Goal: Information Seeking & Learning: Understand process/instructions

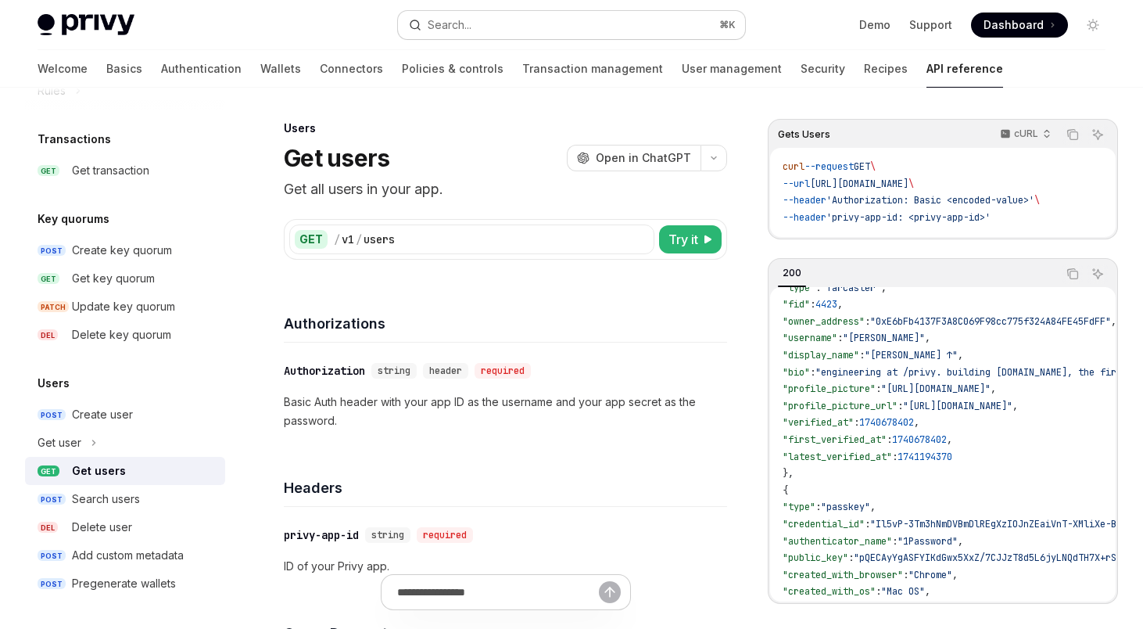
click at [626, 17] on button "Search... ⌘ K" at bounding box center [572, 25] width 348 height 28
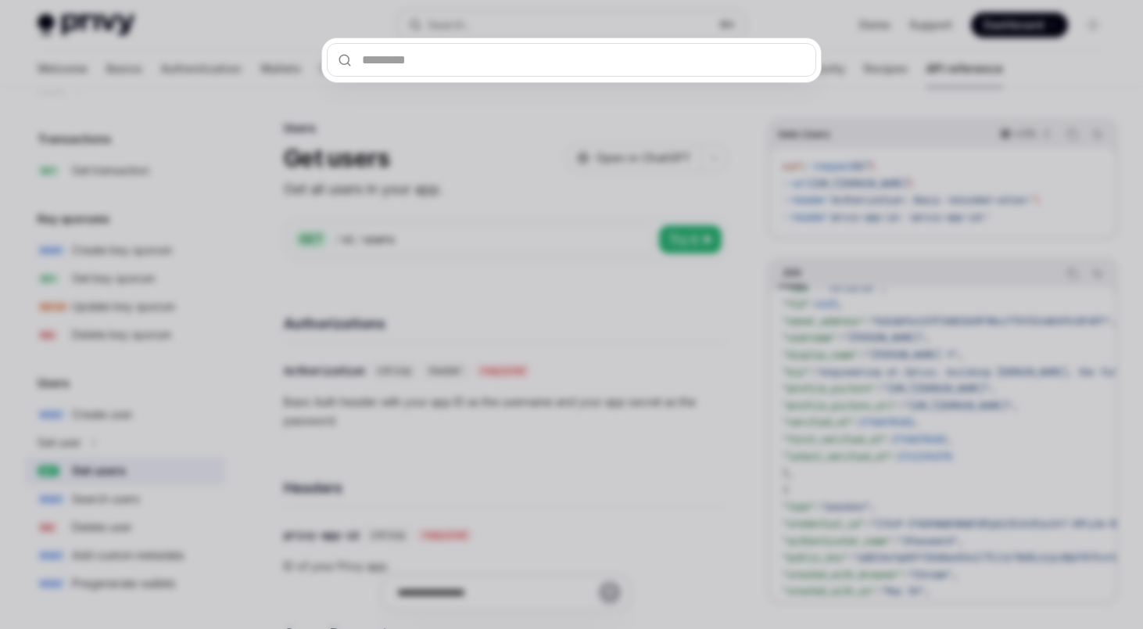
type input "**********"
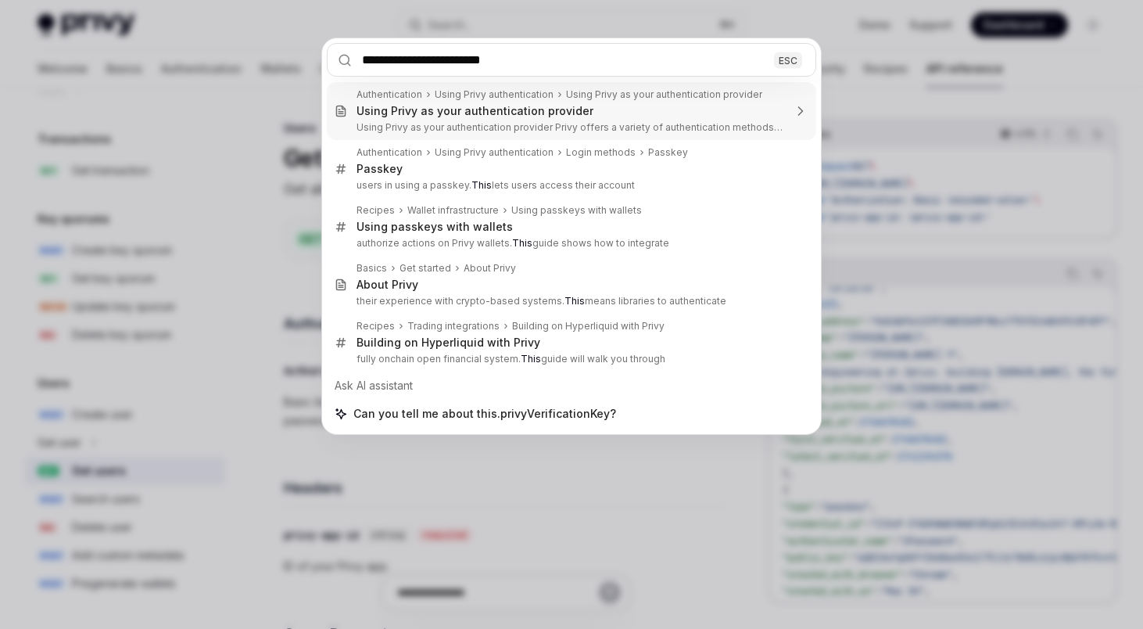
click at [386, 57] on input "**********" at bounding box center [572, 60] width 490 height 34
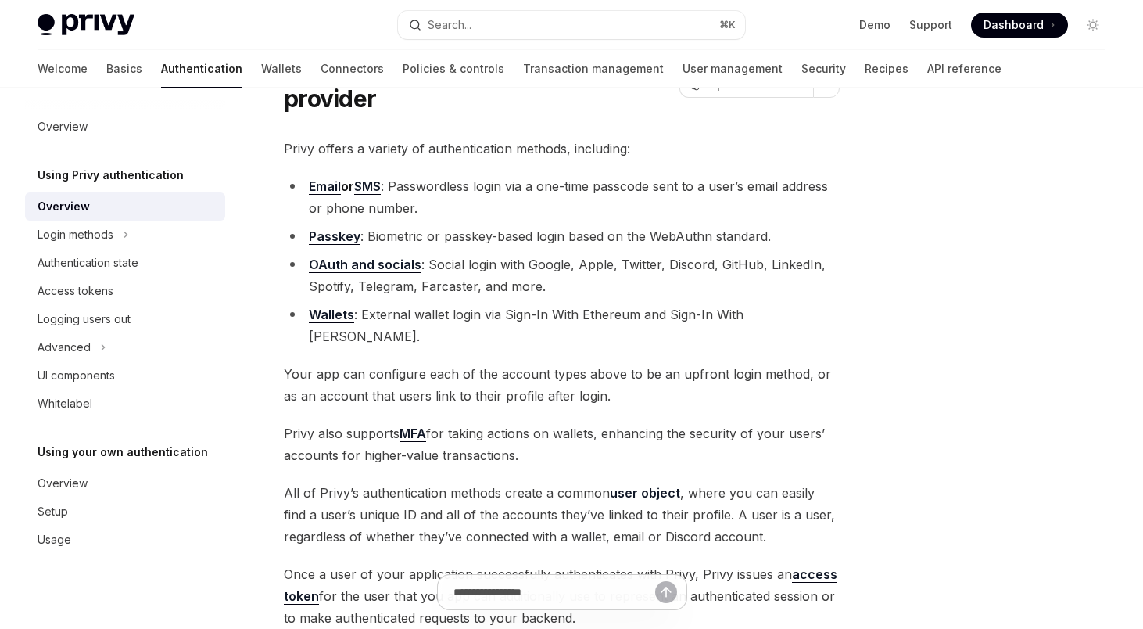
scroll to position [318, 0]
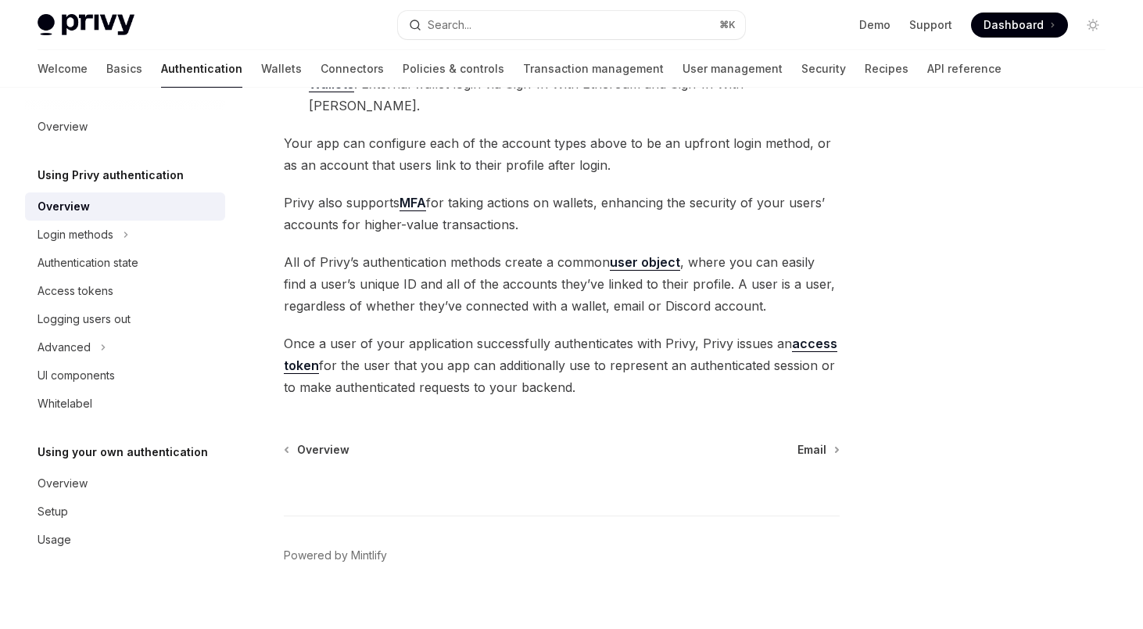
click at [802, 335] on link "access token" at bounding box center [561, 354] width 554 height 38
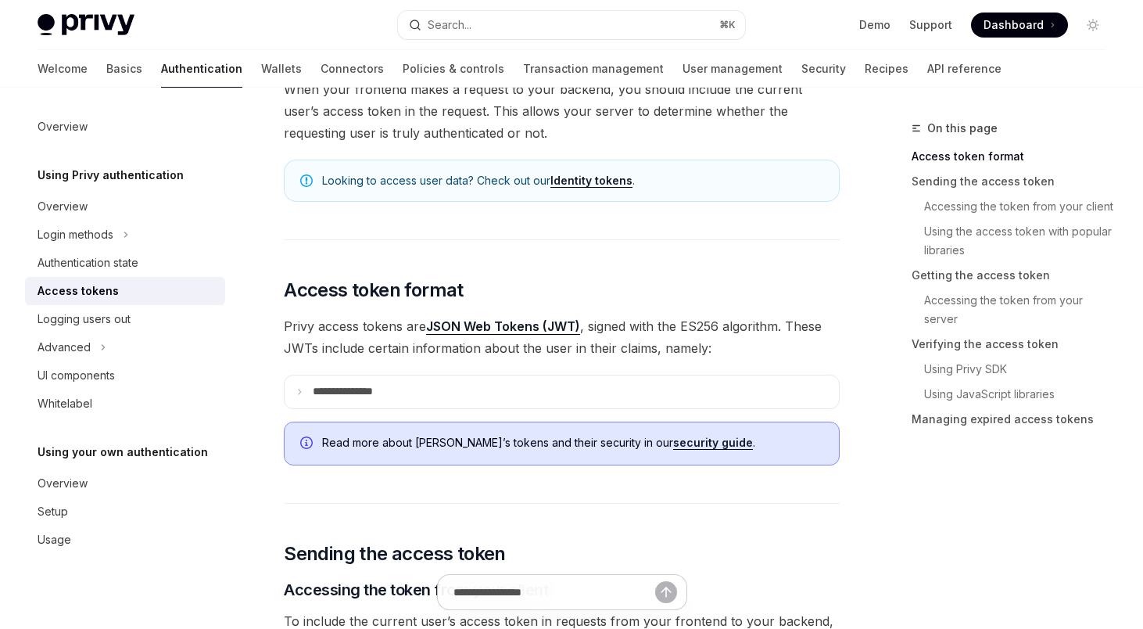
scroll to position [307, 0]
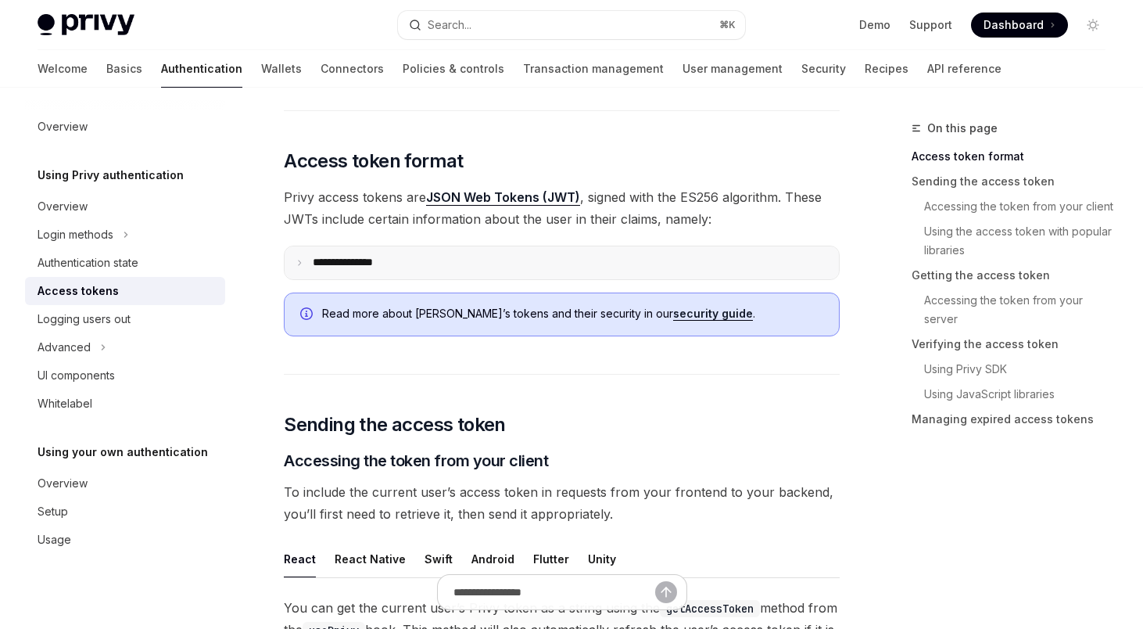
click at [507, 278] on summary "**********" at bounding box center [562, 262] width 554 height 33
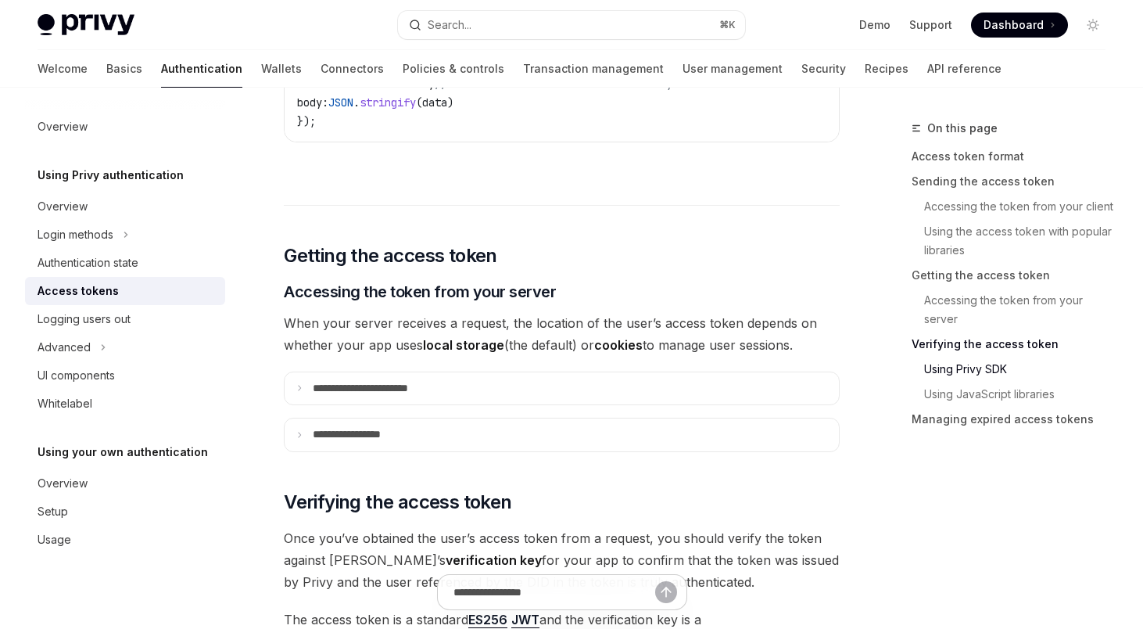
scroll to position [2855, 0]
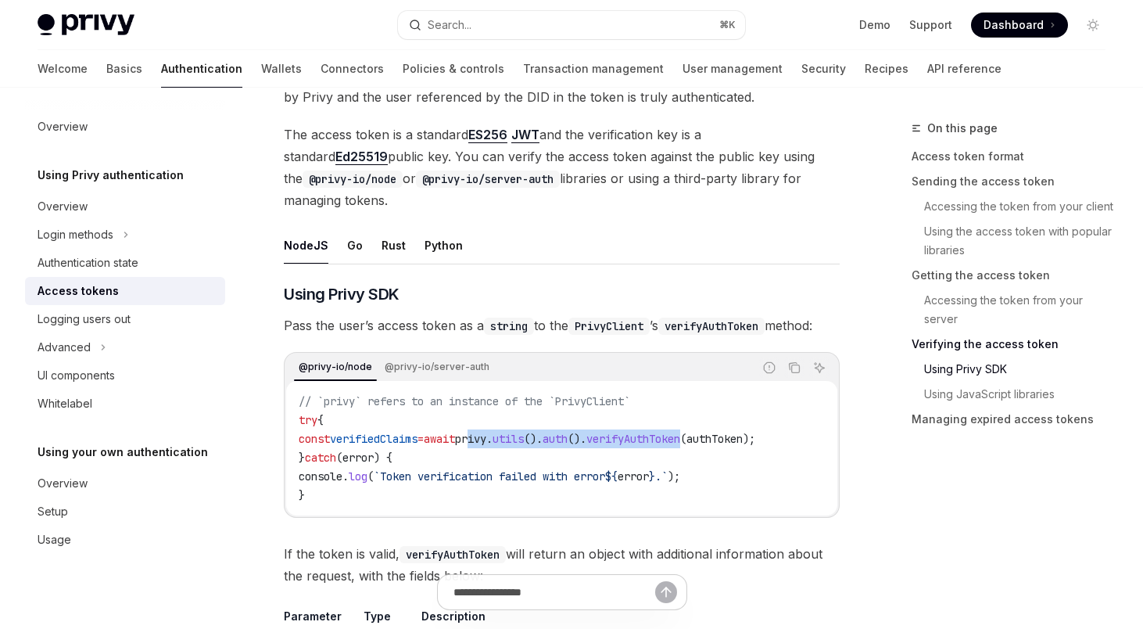
drag, startPoint x: 506, startPoint y: 414, endPoint x: 739, endPoint y: 411, distance: 233.1
click at [738, 432] on span "const verifiedClaims = await privy . utils (). auth (). verifyAuthToken ( authT…" at bounding box center [527, 439] width 457 height 14
copy span "rivy . utils (). auth (). verifyAuthToken"
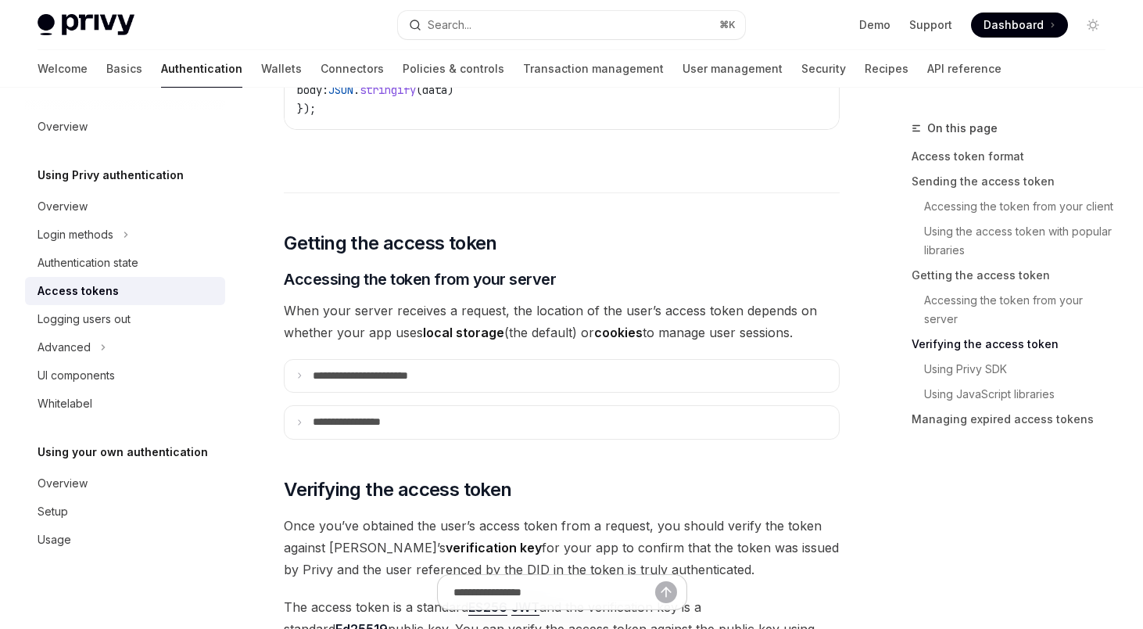
scroll to position [2132, 0]
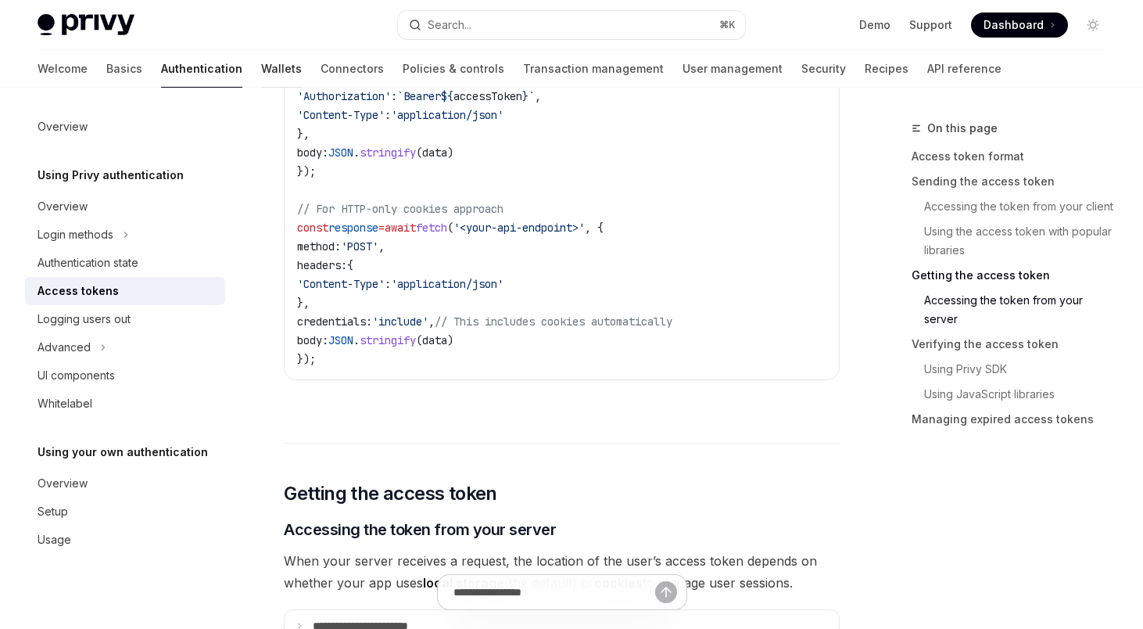
click at [261, 73] on link "Wallets" at bounding box center [281, 69] width 41 height 38
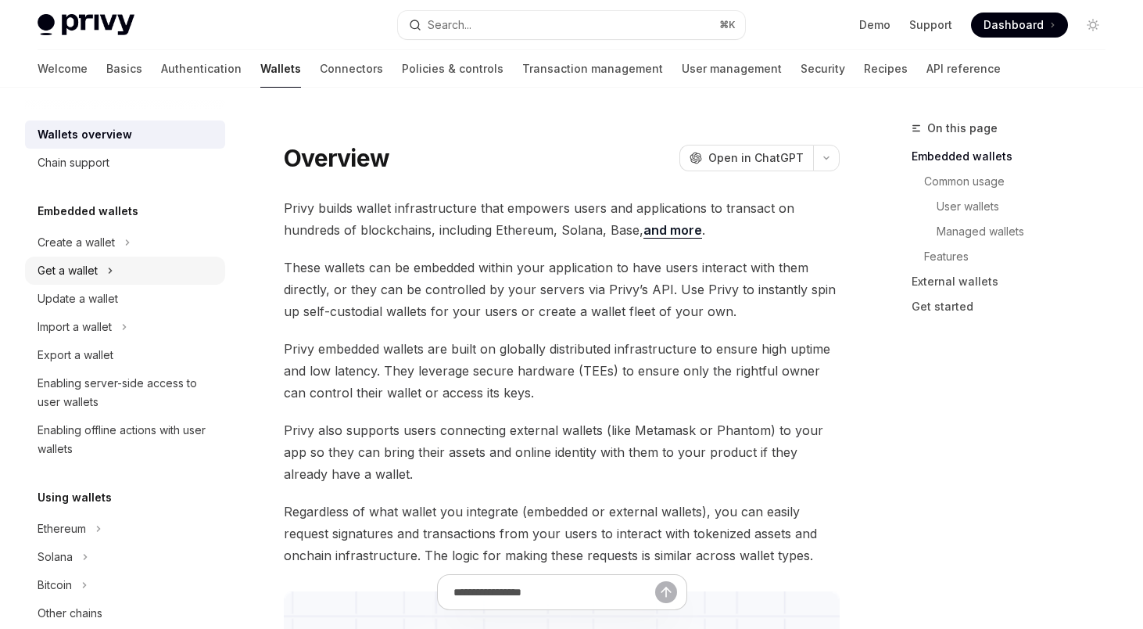
click at [79, 280] on button "Get a wallet" at bounding box center [125, 270] width 200 height 28
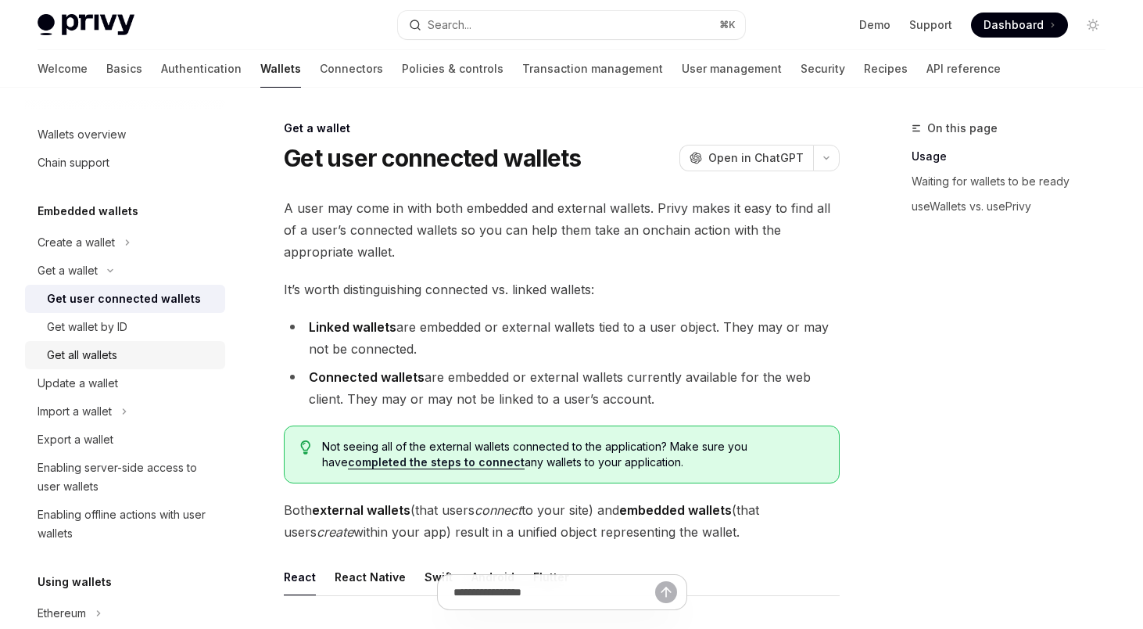
click at [87, 349] on div "Get all wallets" at bounding box center [82, 355] width 70 height 19
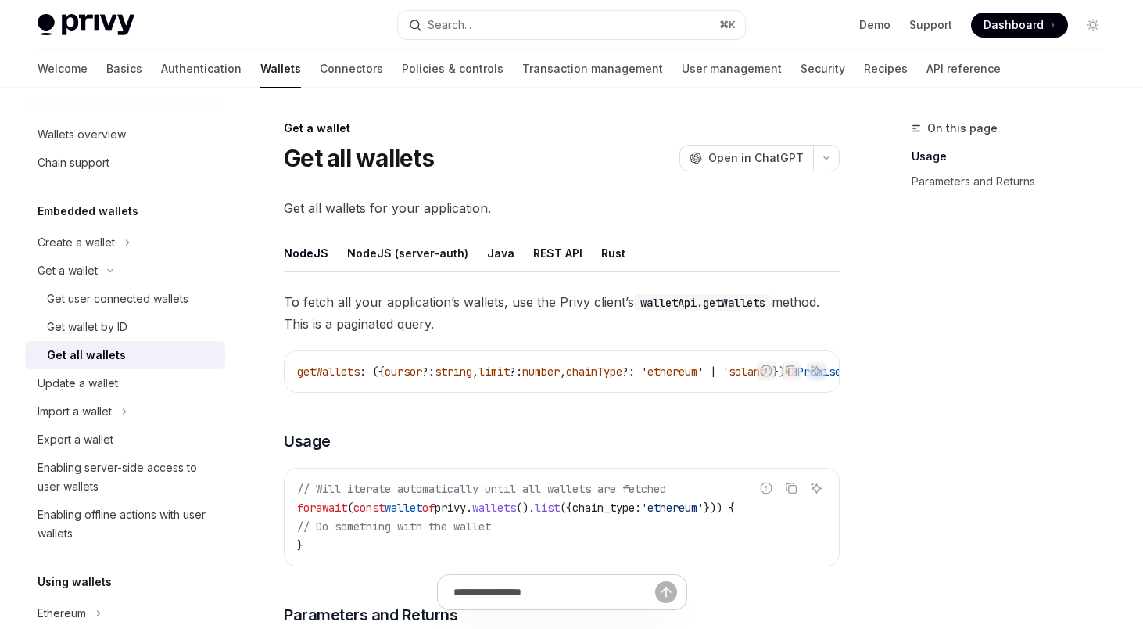
click at [391, 228] on div "Get all wallets for your application. NodeJS NodeJS (server-auth) Java REST API…" at bounding box center [562, 427] width 556 height 460
click at [391, 249] on div "NodeJS (server-auth)" at bounding box center [407, 253] width 121 height 37
type textarea "*"
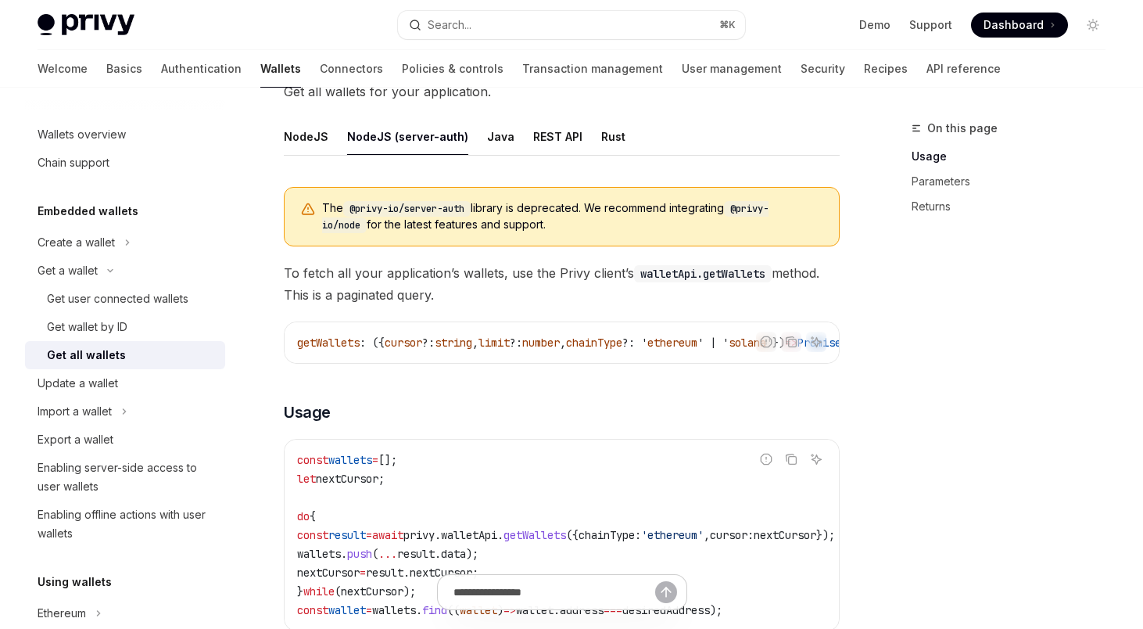
scroll to position [274, 0]
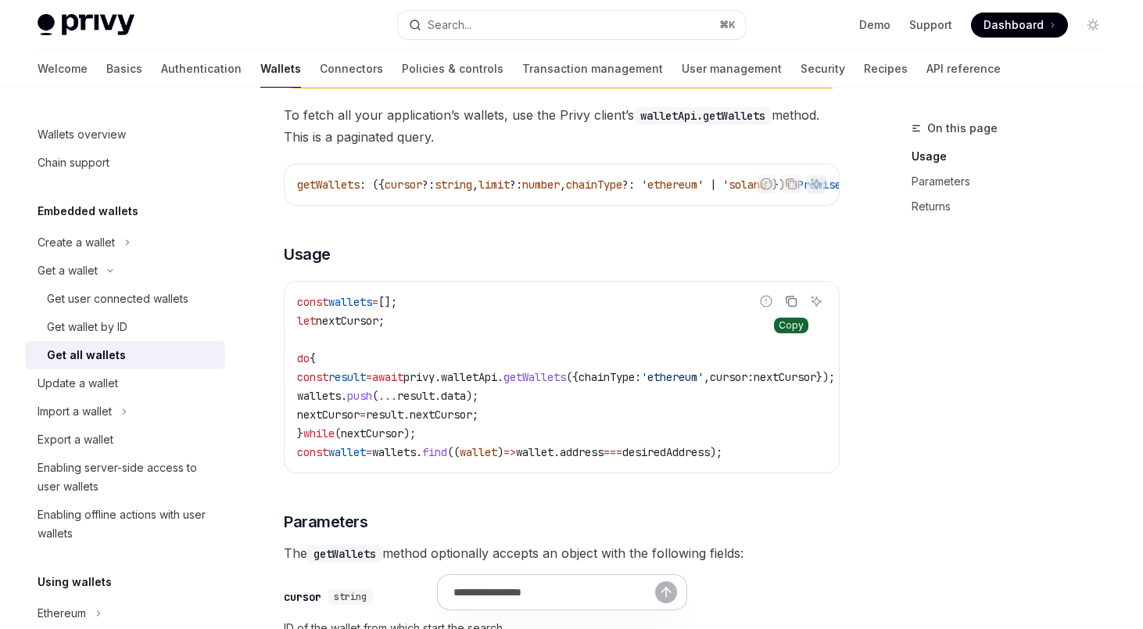
click at [791, 307] on icon "Copy the contents from the code block" at bounding box center [791, 301] width 13 height 13
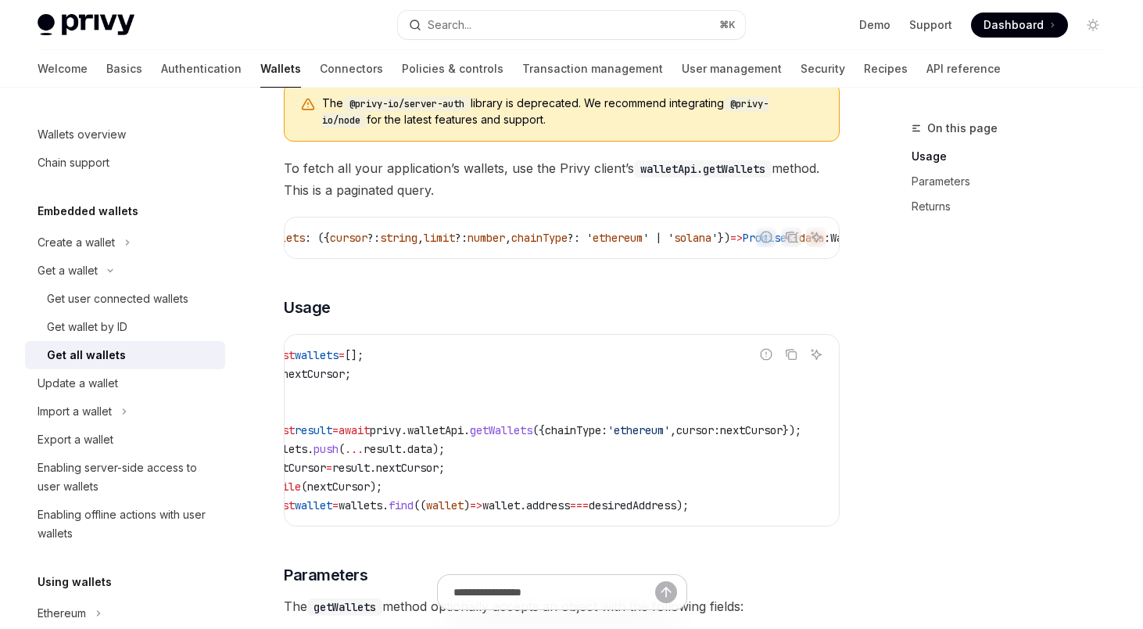
scroll to position [0, 51]
click at [787, 232] on icon "Copy the contents from the code block" at bounding box center [791, 235] width 8 height 7
type textarea "*"
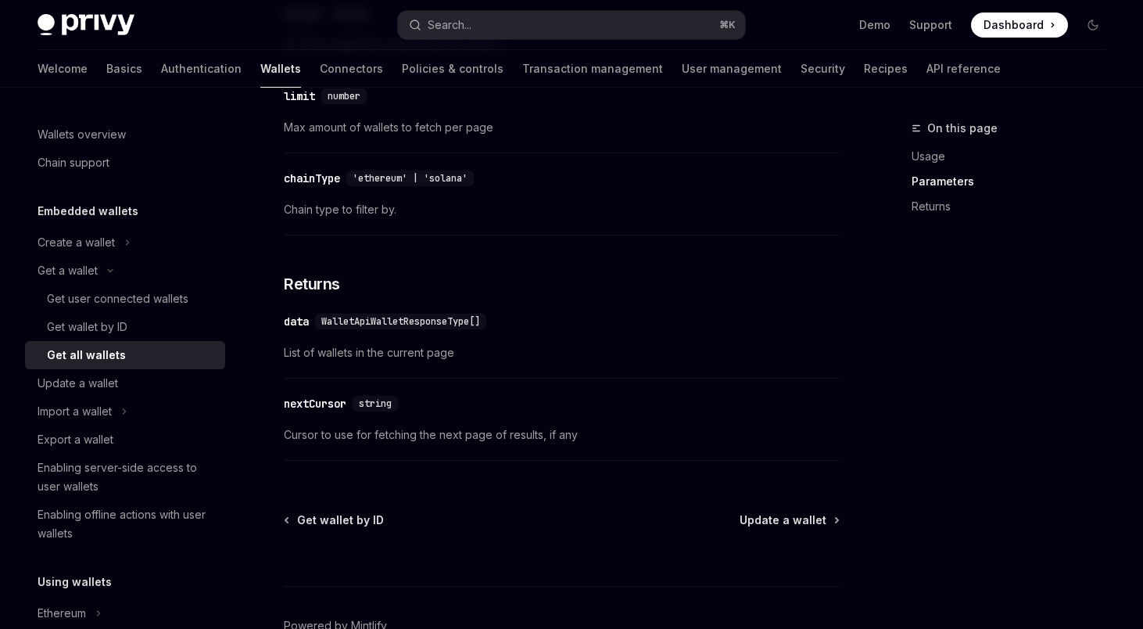
scroll to position [900, 0]
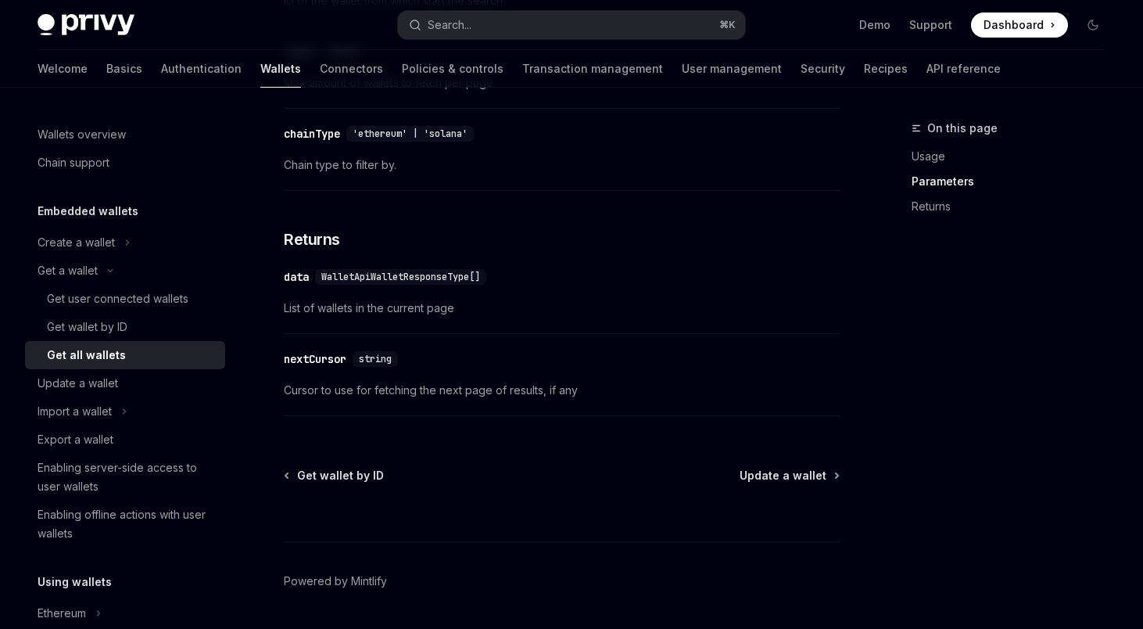
click at [433, 283] on span "WalletApiWalletResponseType[]" at bounding box center [400, 277] width 159 height 13
click at [391, 283] on span "WalletApiWalletResponseType[]" at bounding box center [400, 277] width 159 height 13
copy span "WalletApiWalletResponseType"
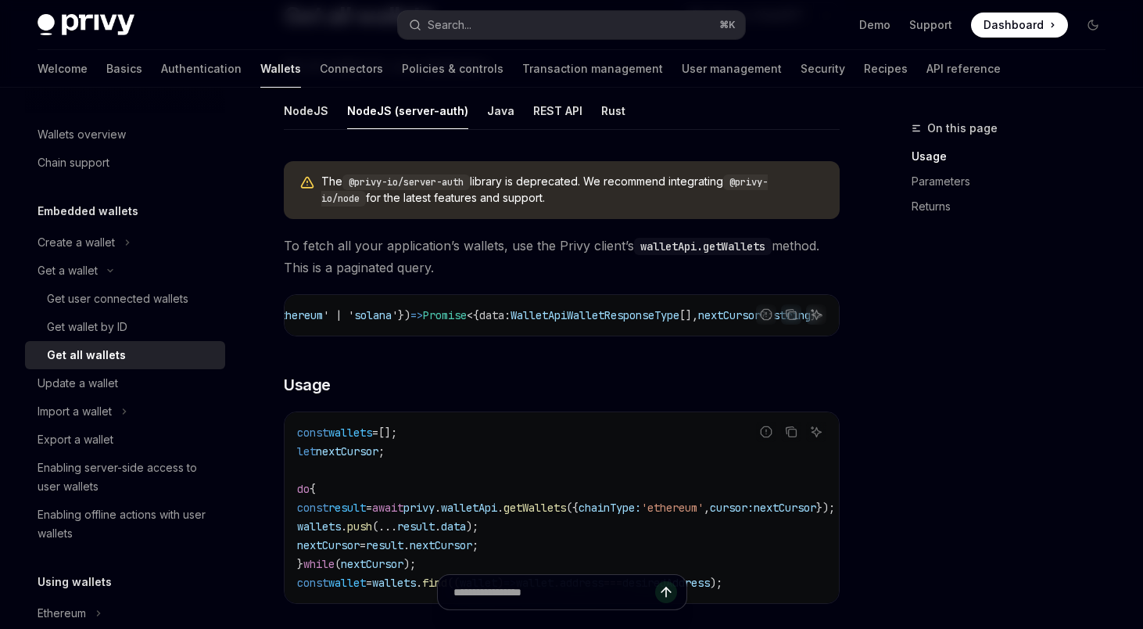
scroll to position [0, 500]
click at [729, 246] on code "walletApi.getWallets" at bounding box center [703, 246] width 138 height 17
click at [588, 16] on button "Search... ⌘ K" at bounding box center [572, 25] width 348 height 28
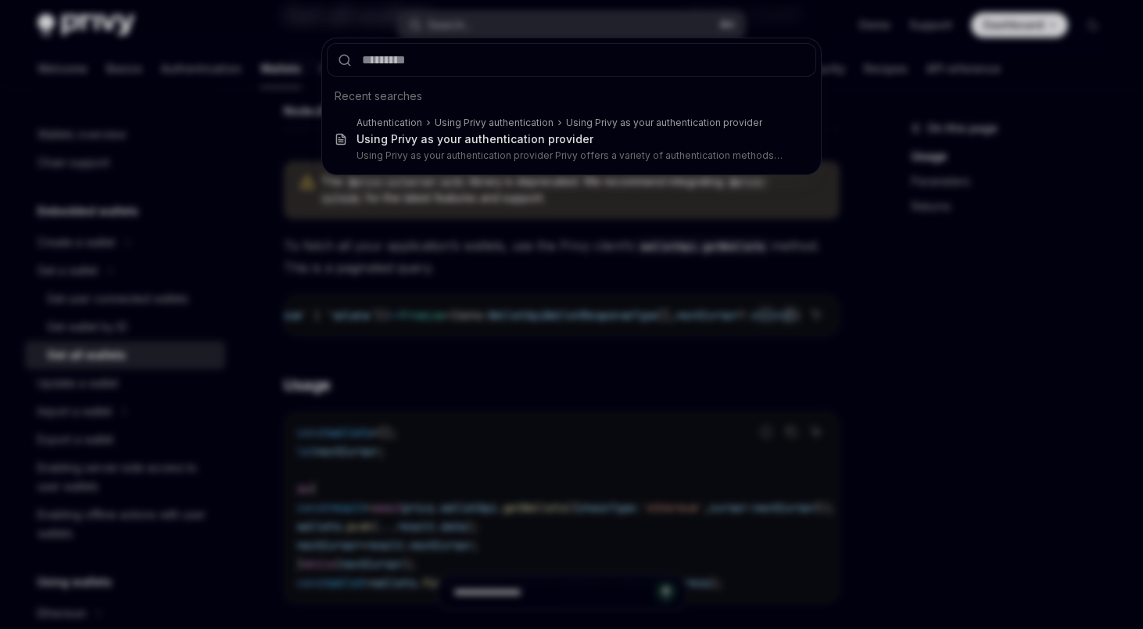
click at [588, 16] on div "Recent searches Authentication Using Privy authentication Using Privy as your a…" at bounding box center [571, 314] width 1143 height 629
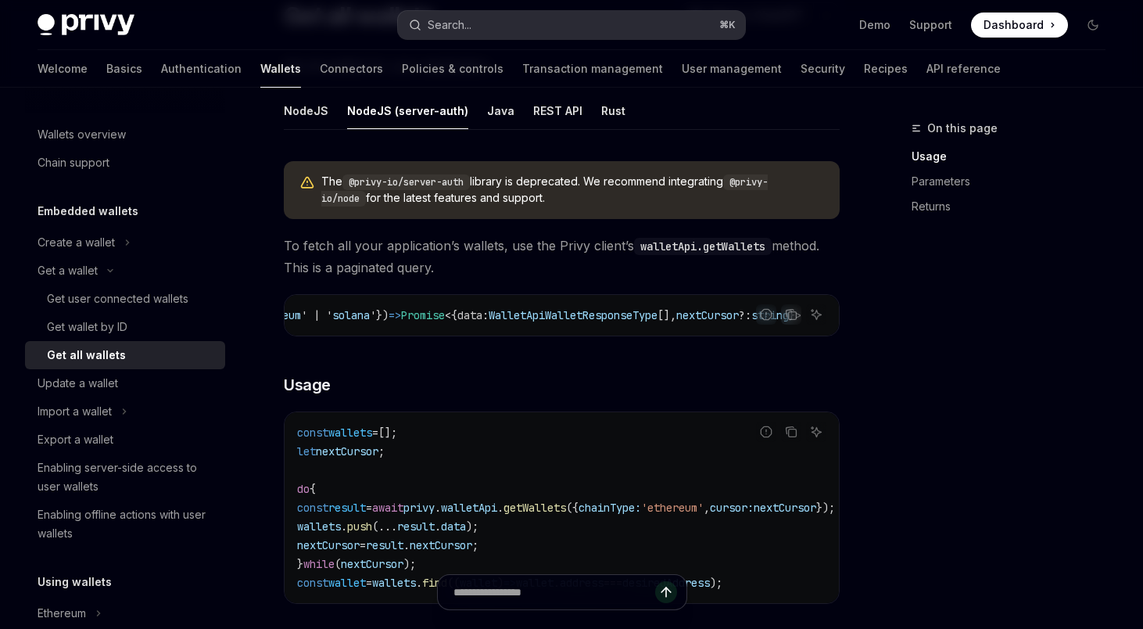
click at [588, 16] on button "Search... ⌘ K" at bounding box center [572, 25] width 348 height 28
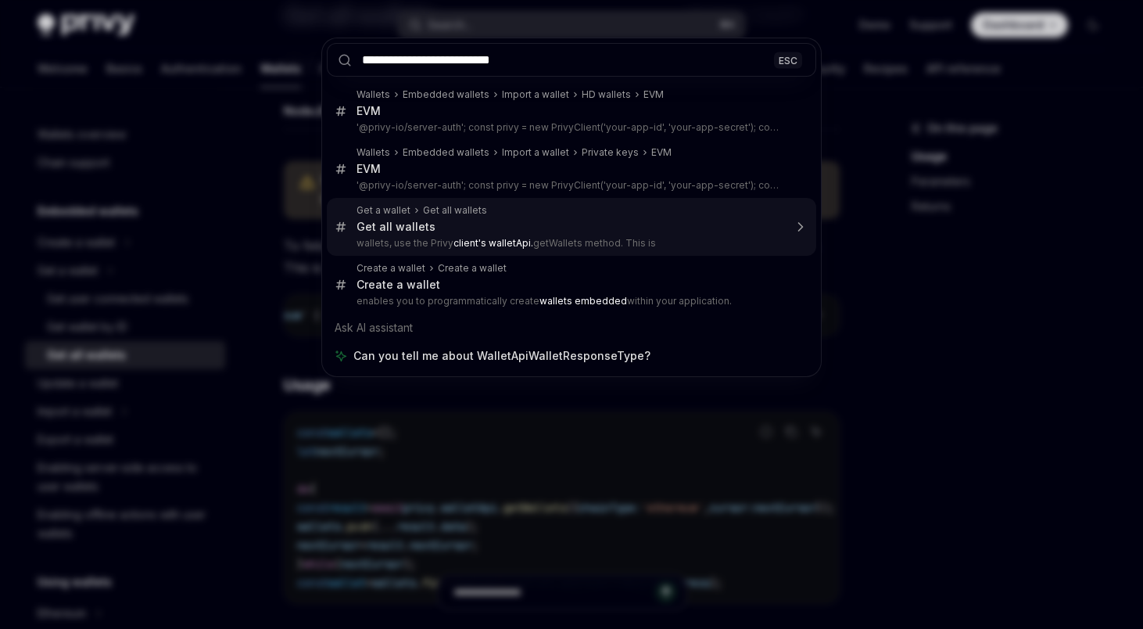
type input "**********"
